Goal: Task Accomplishment & Management: Manage account settings

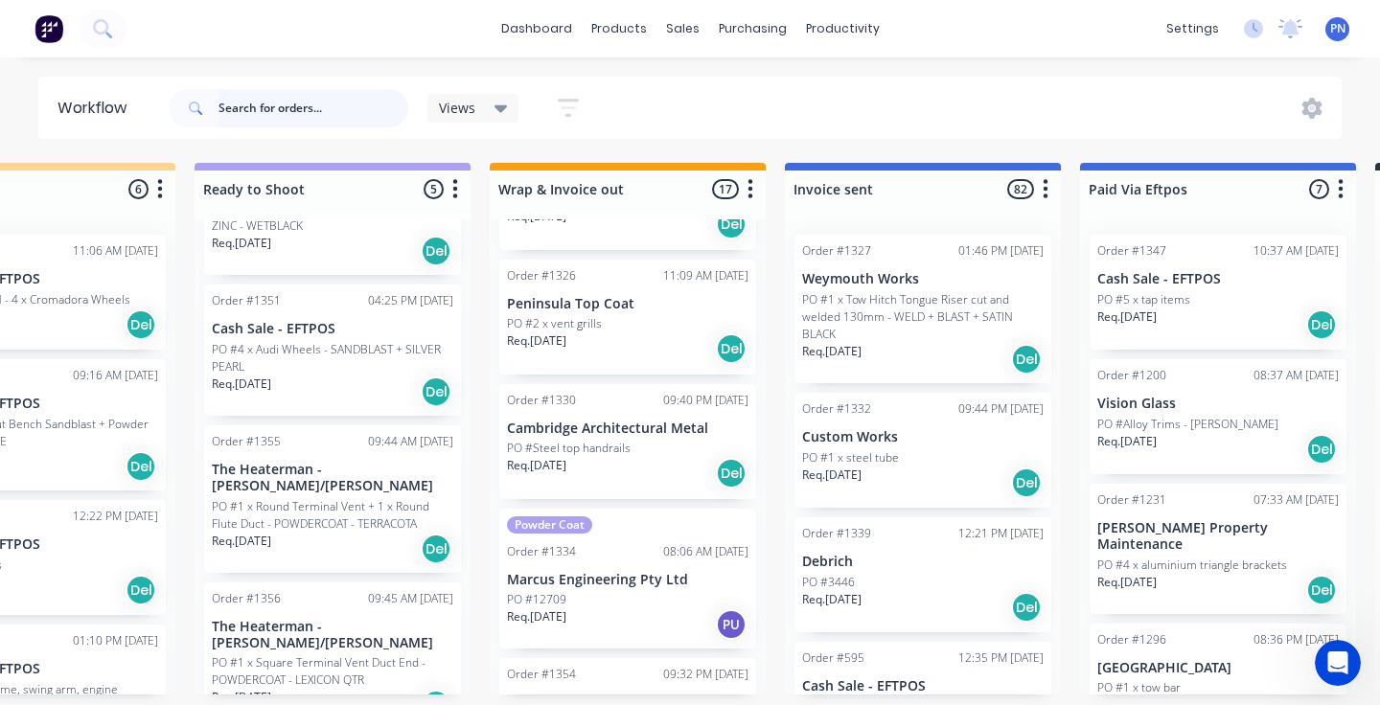
scroll to position [1604, 0]
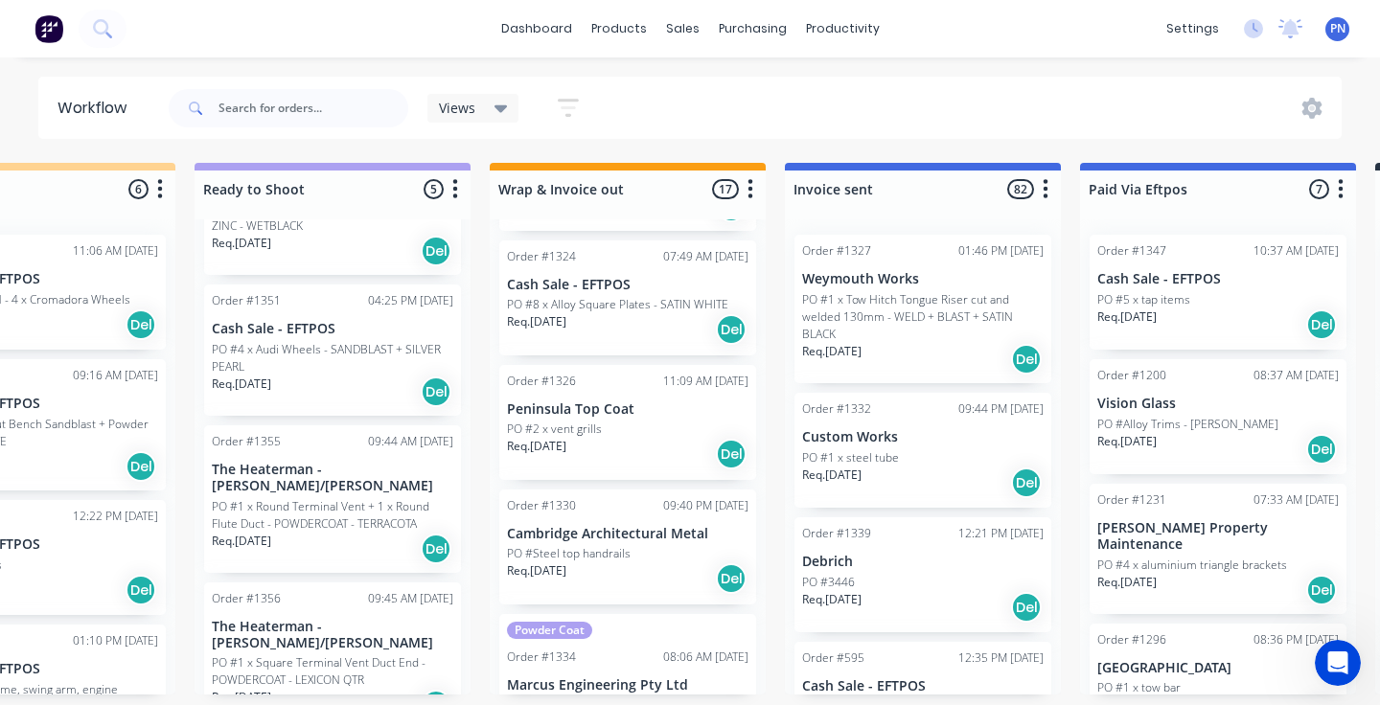
click at [663, 430] on div "PO #2 x vent grills" at bounding box center [627, 429] width 241 height 17
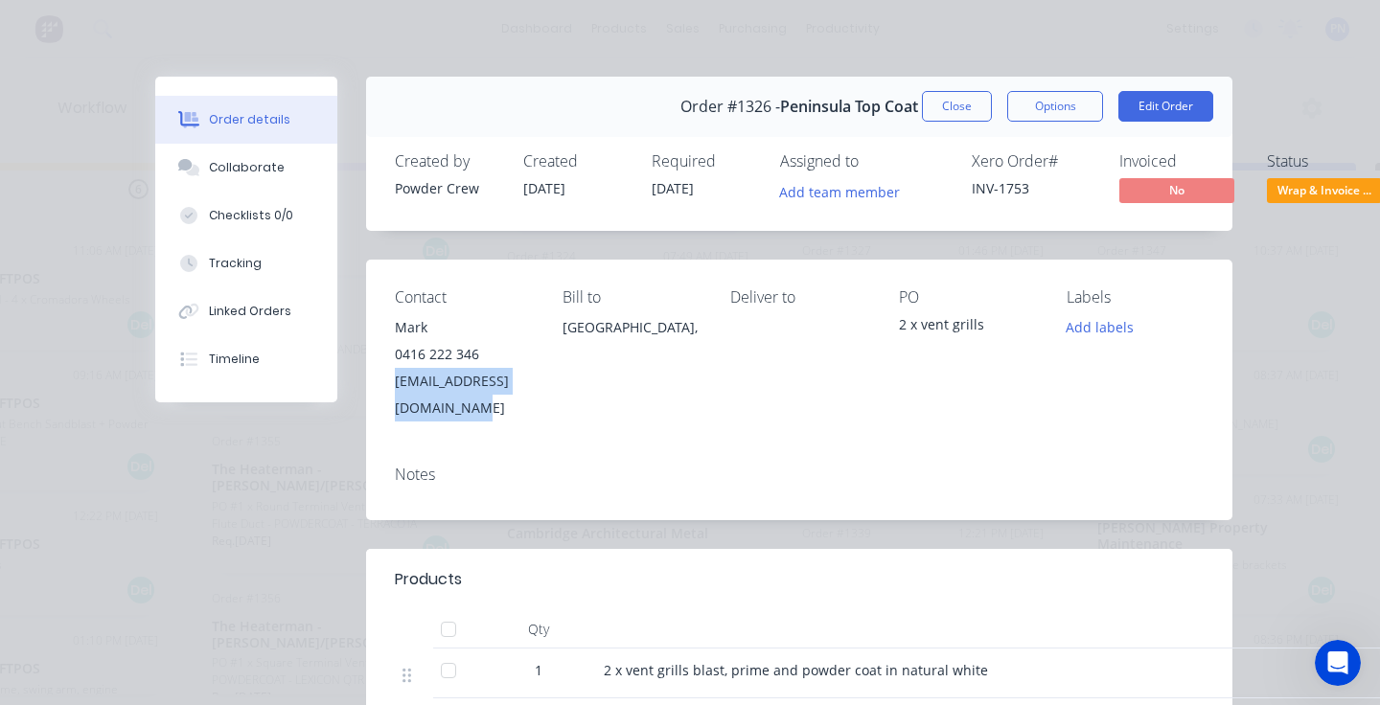
drag, startPoint x: 606, startPoint y: 382, endPoint x: 394, endPoint y: 382, distance: 212.7
click at [394, 382] on div "Contact Mark [PHONE_NUMBER] [EMAIL_ADDRESS][DOMAIN_NAME] Bill to [GEOGRAPHIC_DA…" at bounding box center [799, 355] width 866 height 191
click at [1324, 187] on span "Wrap & Invoice ..." at bounding box center [1324, 190] width 115 height 24
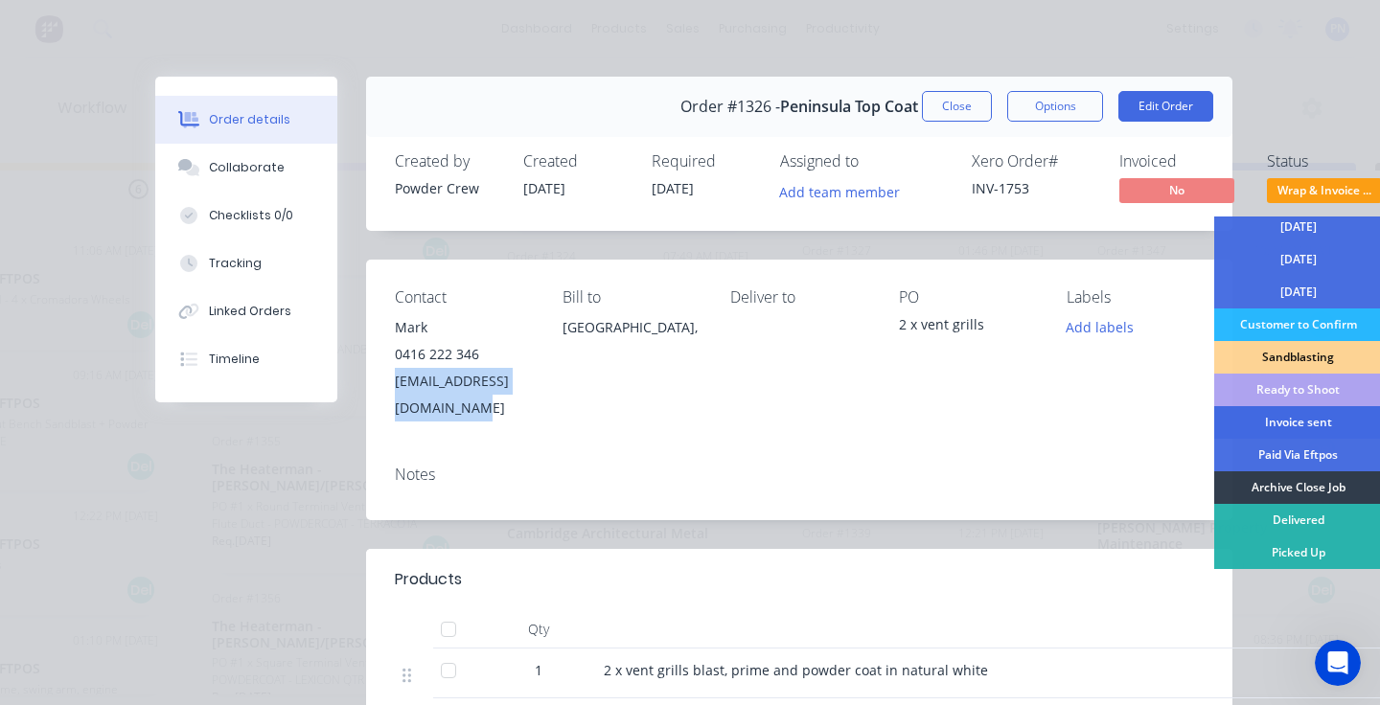
scroll to position [169, 0]
click at [1291, 424] on div "Invoice sent" at bounding box center [1298, 422] width 168 height 33
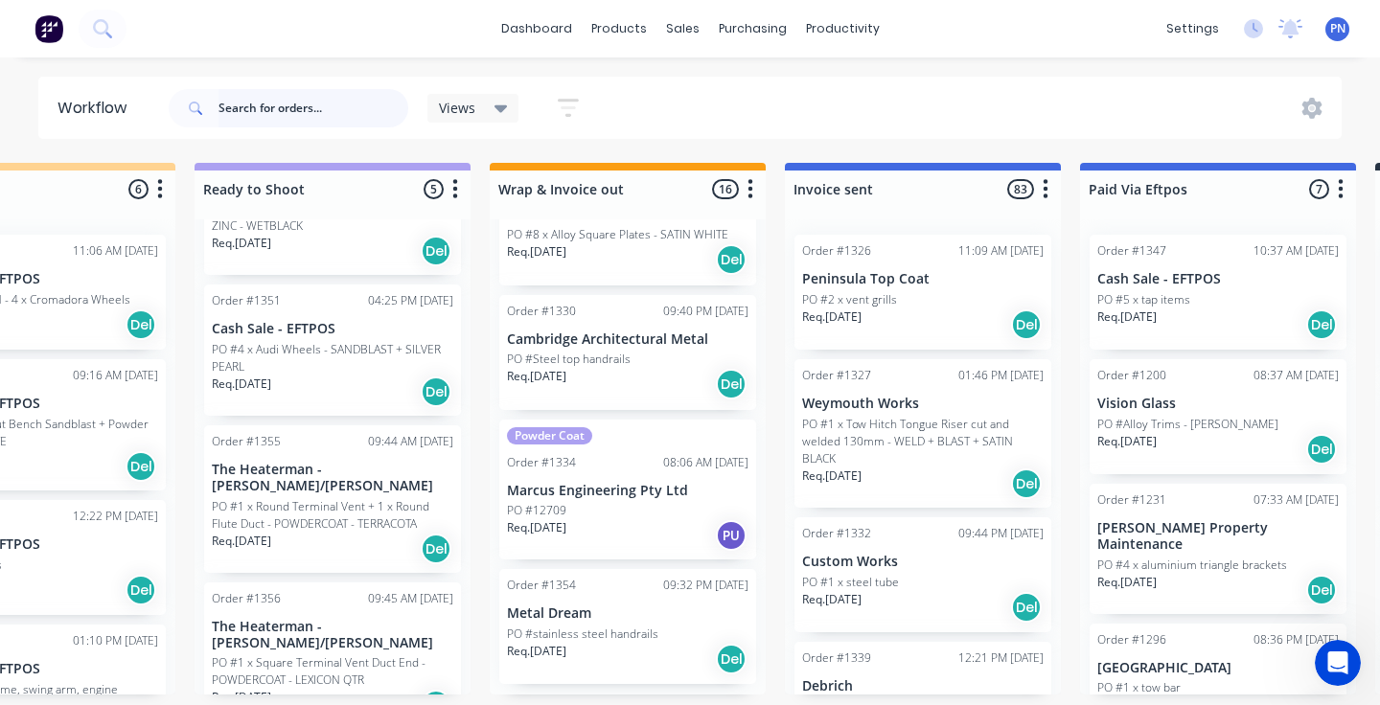
scroll to position [1673, 0]
click at [629, 514] on div "PO #12709" at bounding box center [627, 511] width 241 height 17
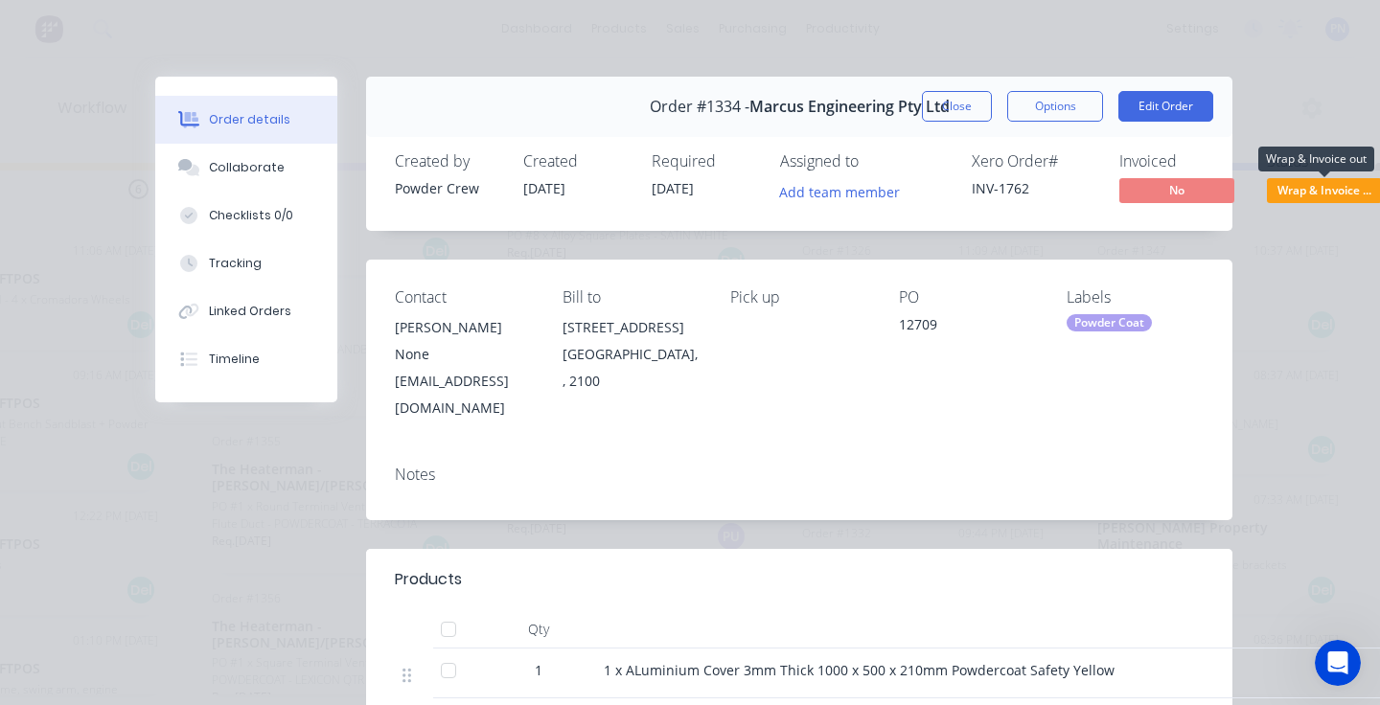
click at [1304, 189] on span "Wrap & Invoice ..." at bounding box center [1324, 190] width 115 height 24
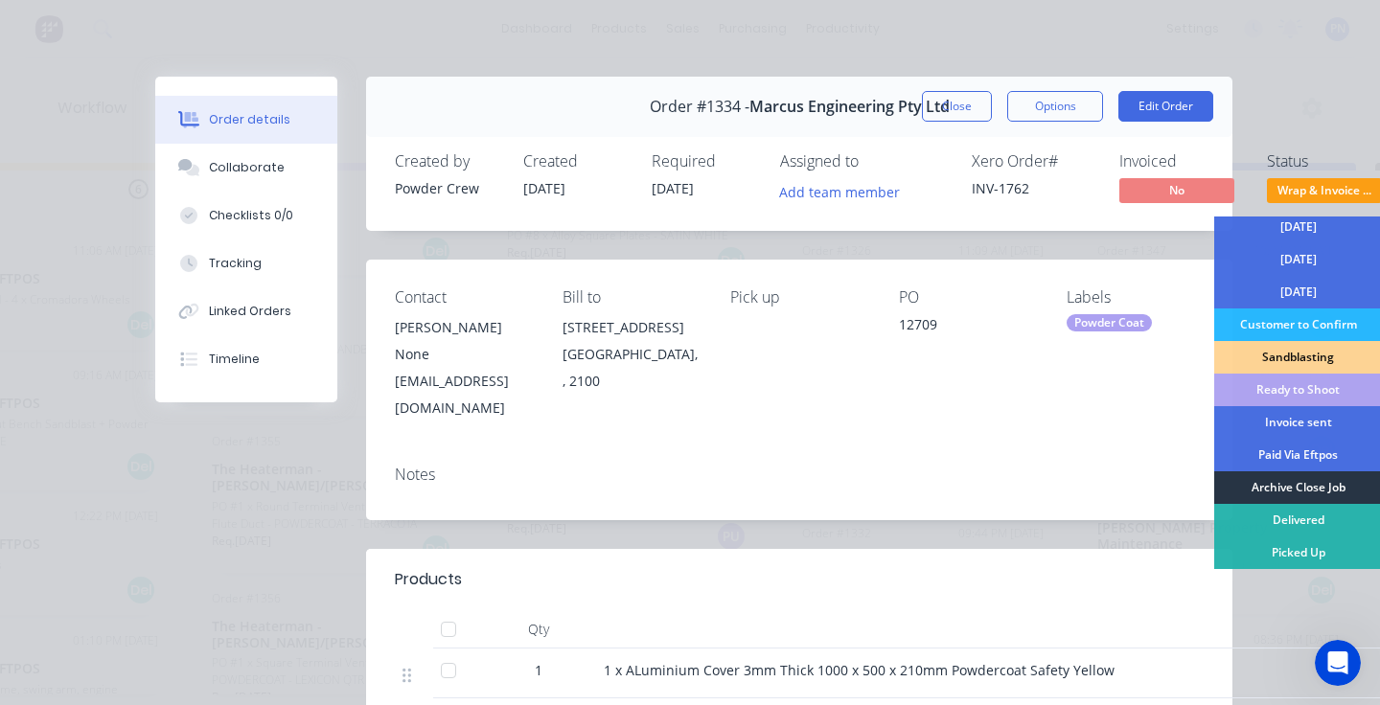
scroll to position [169, 0]
click at [1292, 491] on div "Archive Close Job" at bounding box center [1298, 487] width 168 height 33
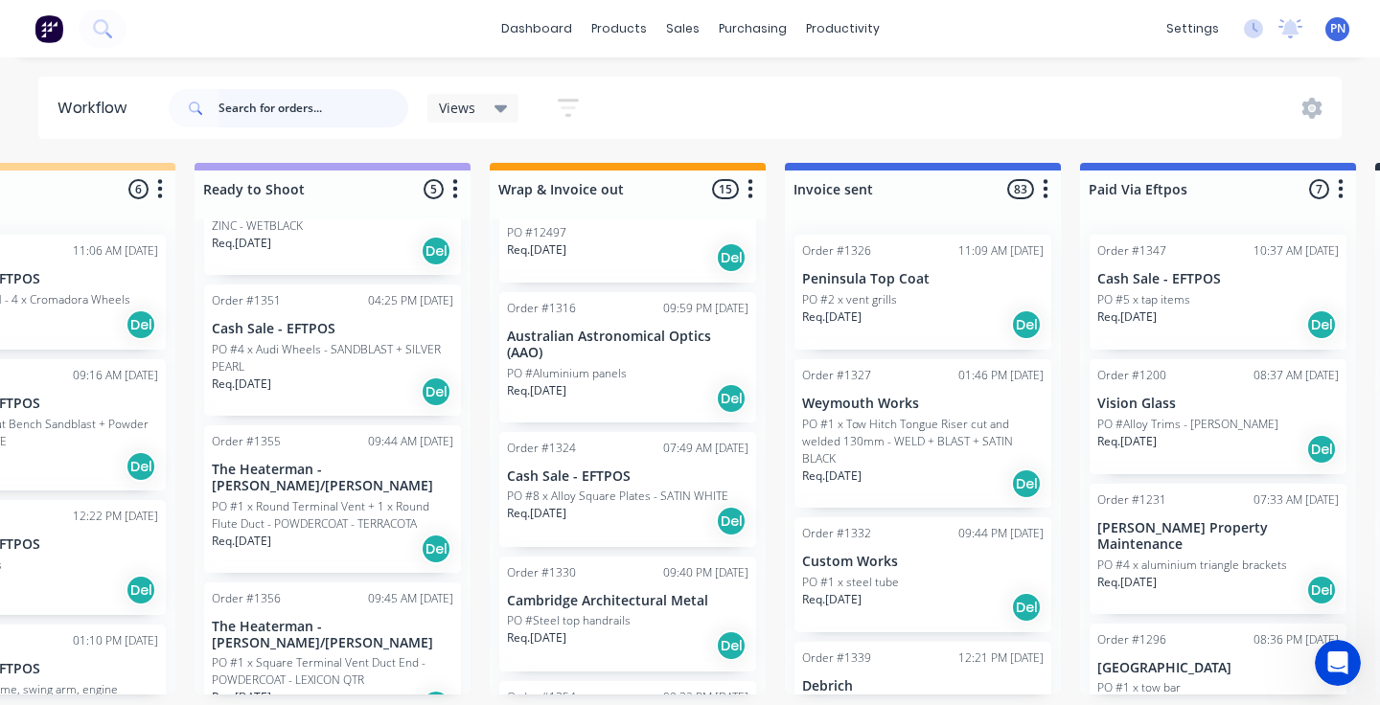
scroll to position [1411, 0]
click at [659, 525] on div "Req. [DATE] Del" at bounding box center [627, 522] width 241 height 33
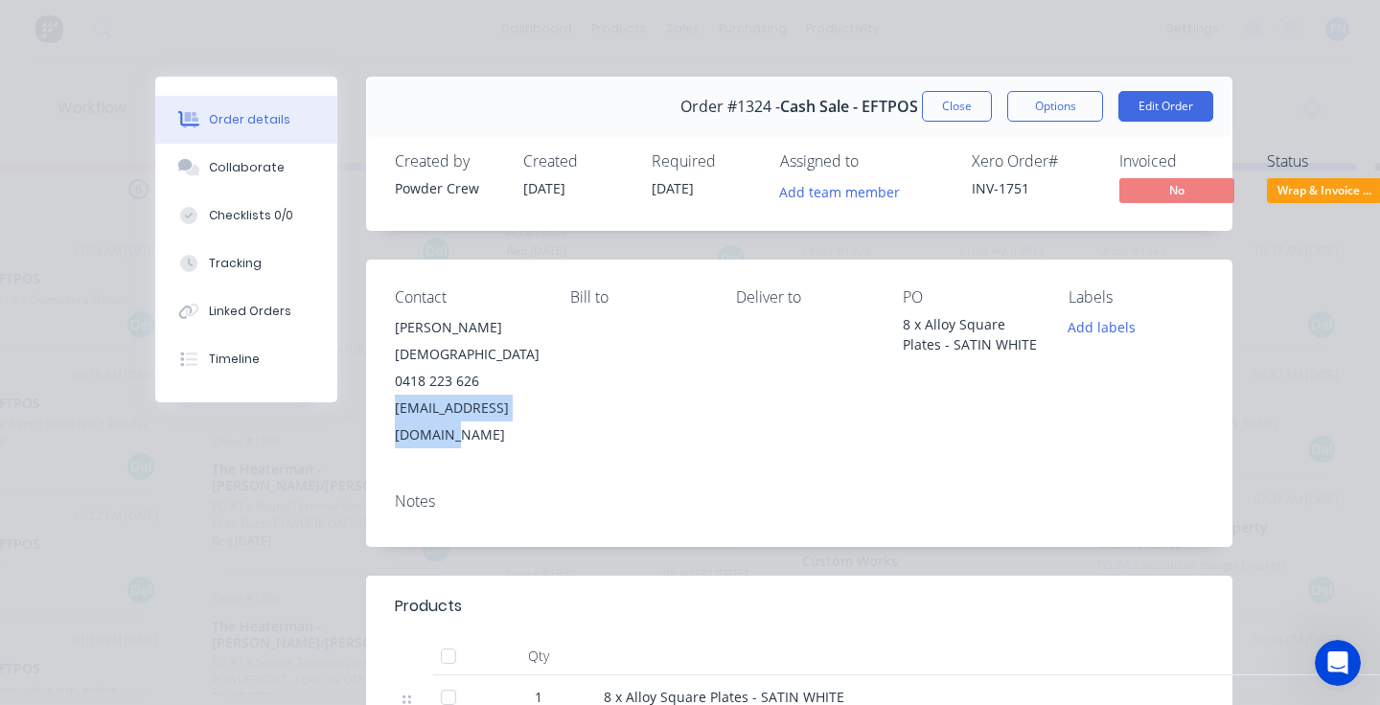
drag, startPoint x: 573, startPoint y: 381, endPoint x: 395, endPoint y: 381, distance: 178.2
click at [395, 381] on div "Contact [PERSON_NAME][DEMOGRAPHIC_DATA] [PHONE_NUMBER] [EMAIL_ADDRESS][DOMAIN_N…" at bounding box center [799, 368] width 866 height 217
copy div "[EMAIL_ADDRESS][DOMAIN_NAME]"
drag, startPoint x: 447, startPoint y: 326, endPoint x: 393, endPoint y: 326, distance: 54.6
click at [393, 326] on div "Contact [PERSON_NAME][DEMOGRAPHIC_DATA] [PHONE_NUMBER] [EMAIL_ADDRESS][DOMAIN_N…" at bounding box center [799, 368] width 866 height 217
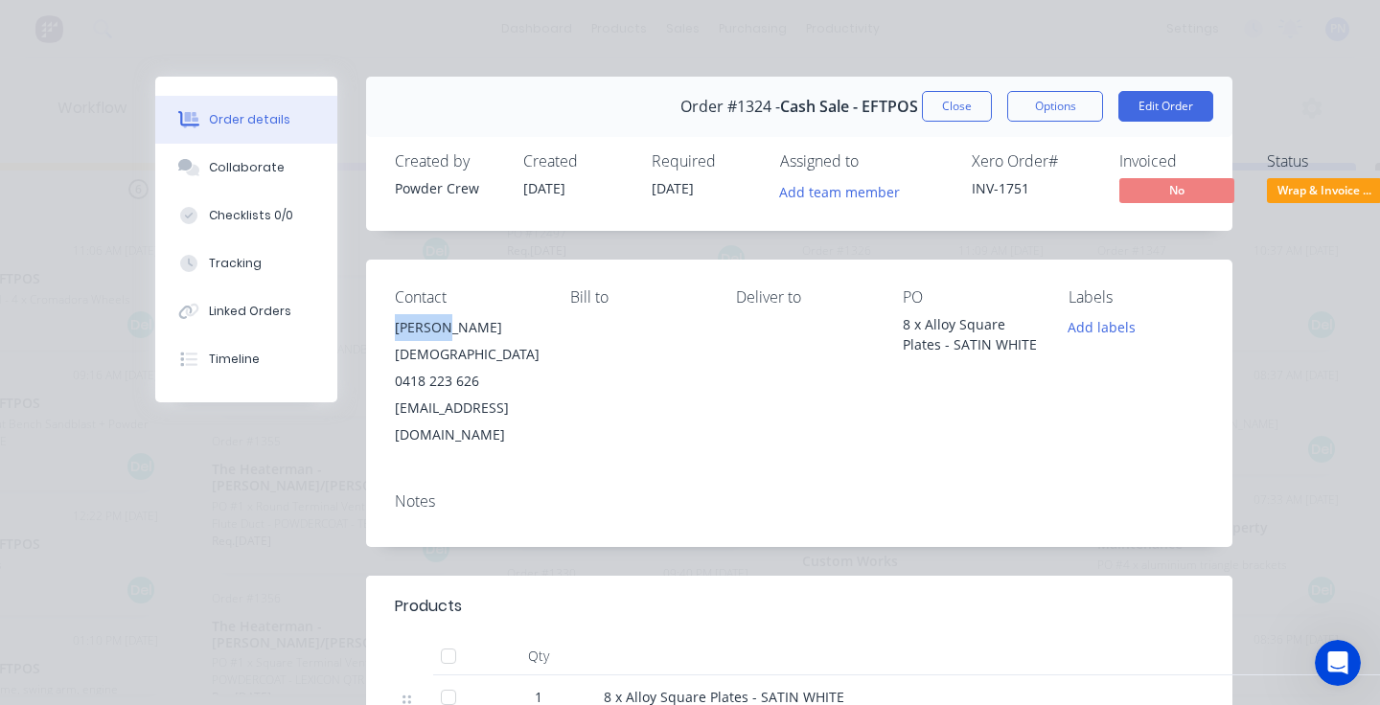
copy div "[PERSON_NAME]"
